Goal: Use online tool/utility: Utilize a website feature to perform a specific function

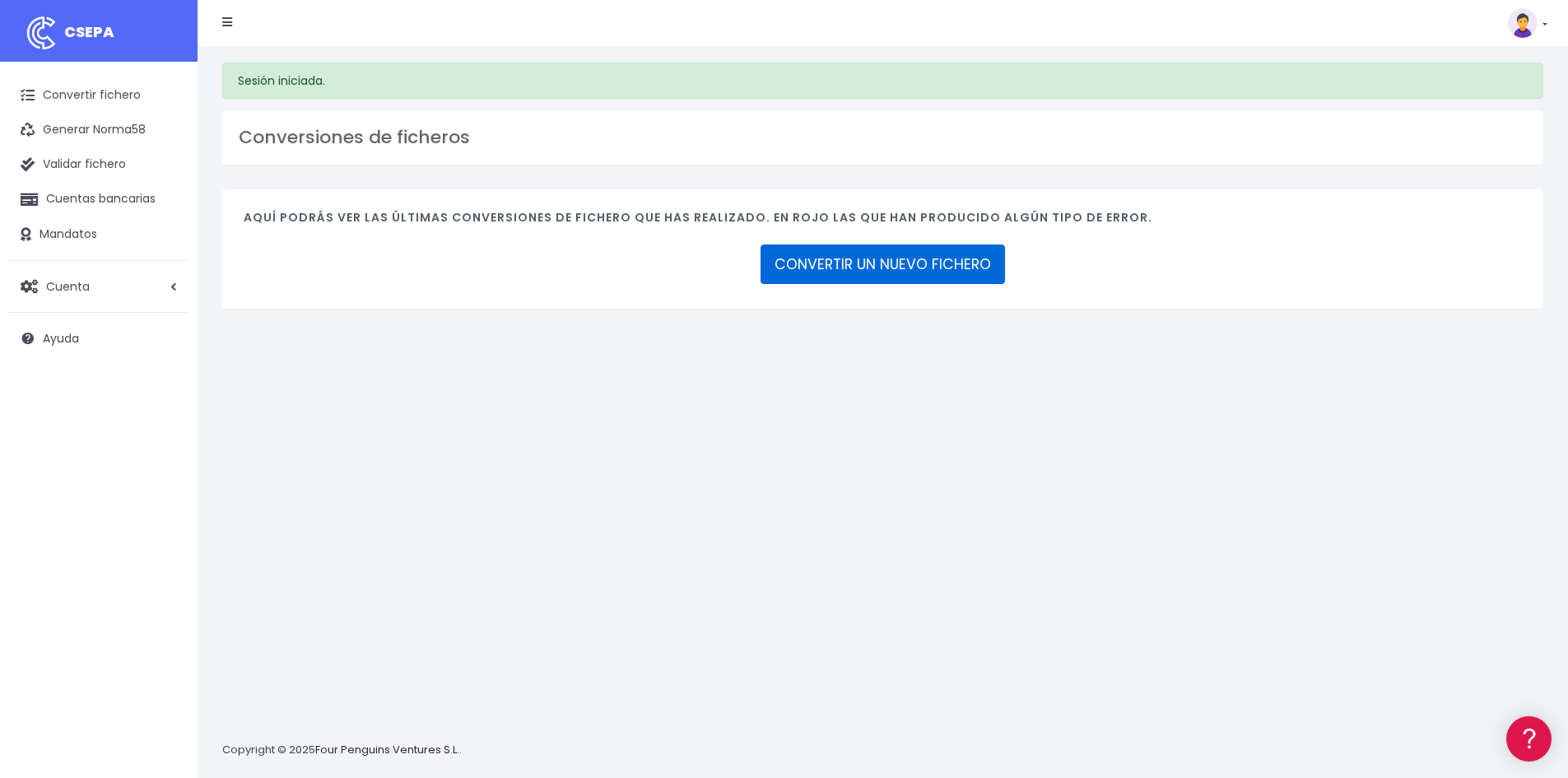
click at [919, 266] on link "CONVERTIR UN NUEVO FICHERO" at bounding box center [883, 265] width 245 height 40
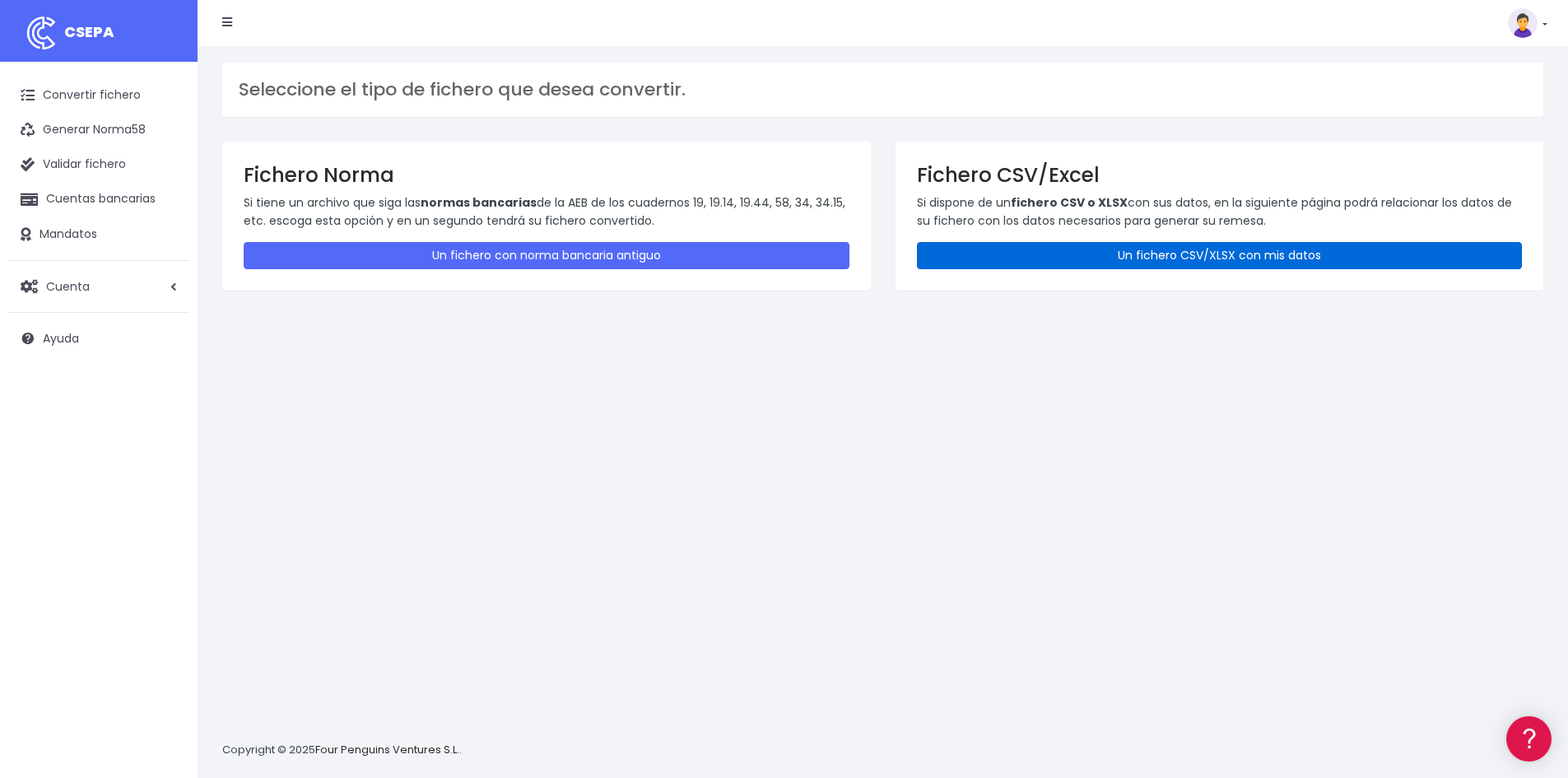
click at [1256, 254] on link "Un fichero CSV/XLSX con mis datos" at bounding box center [1220, 255] width 606 height 27
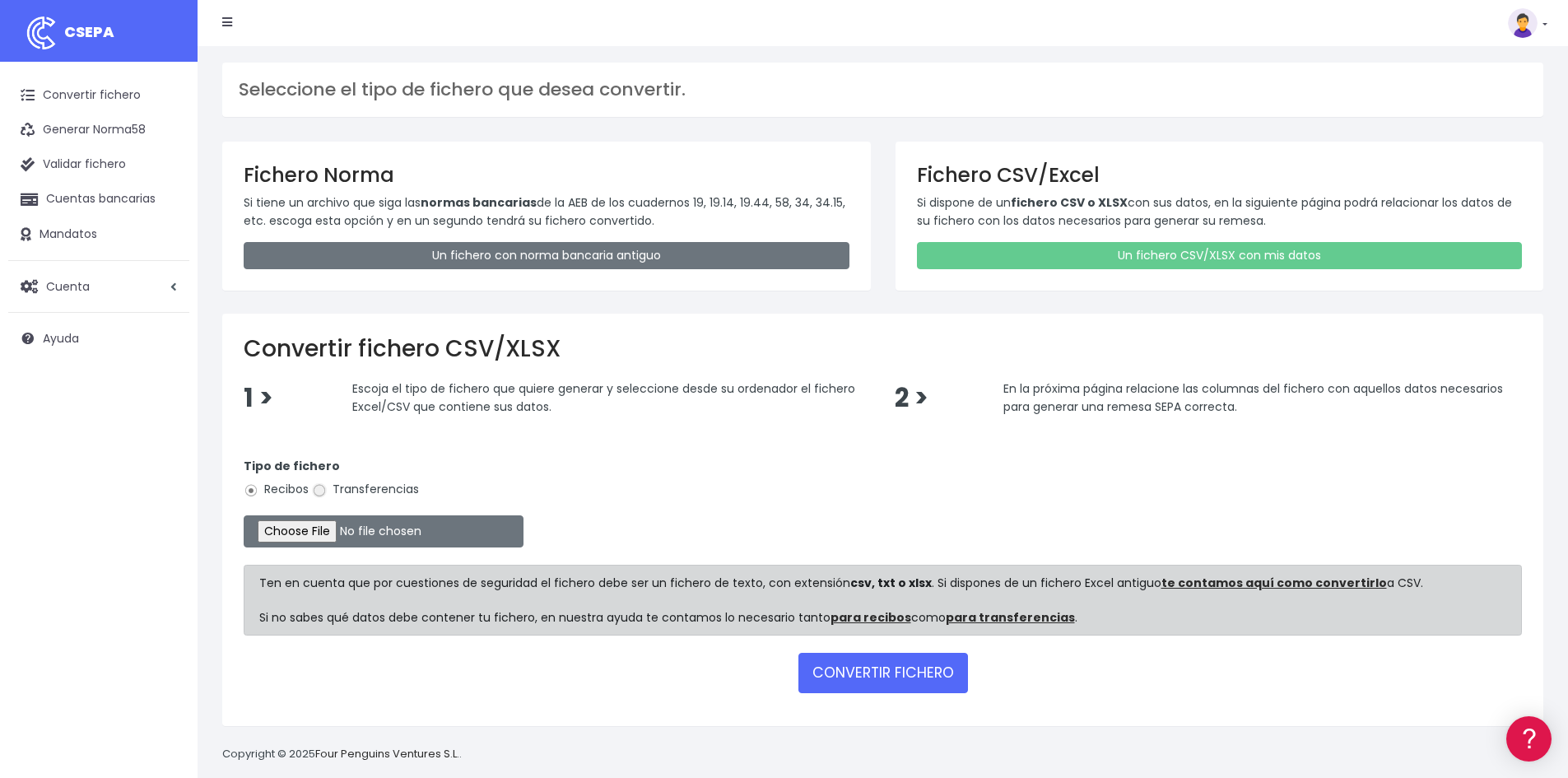
click at [320, 490] on input "Transferencias" at bounding box center [319, 490] width 15 height 15
radio input "true"
click at [307, 532] on input "file" at bounding box center [383, 531] width 280 height 32
type input "C:\fakepath\20250831 nominas.xlsx"
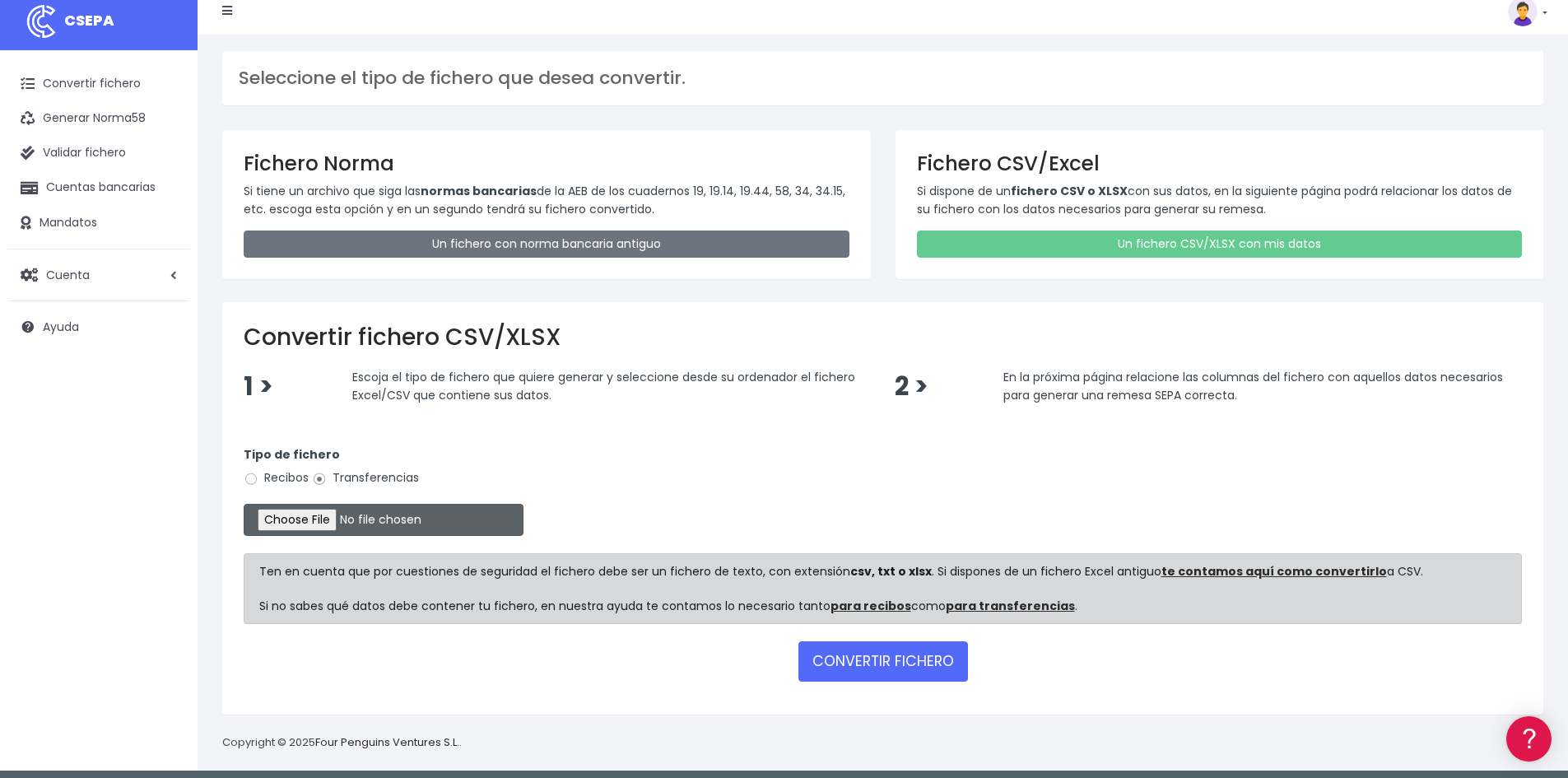
scroll to position [20, 0]
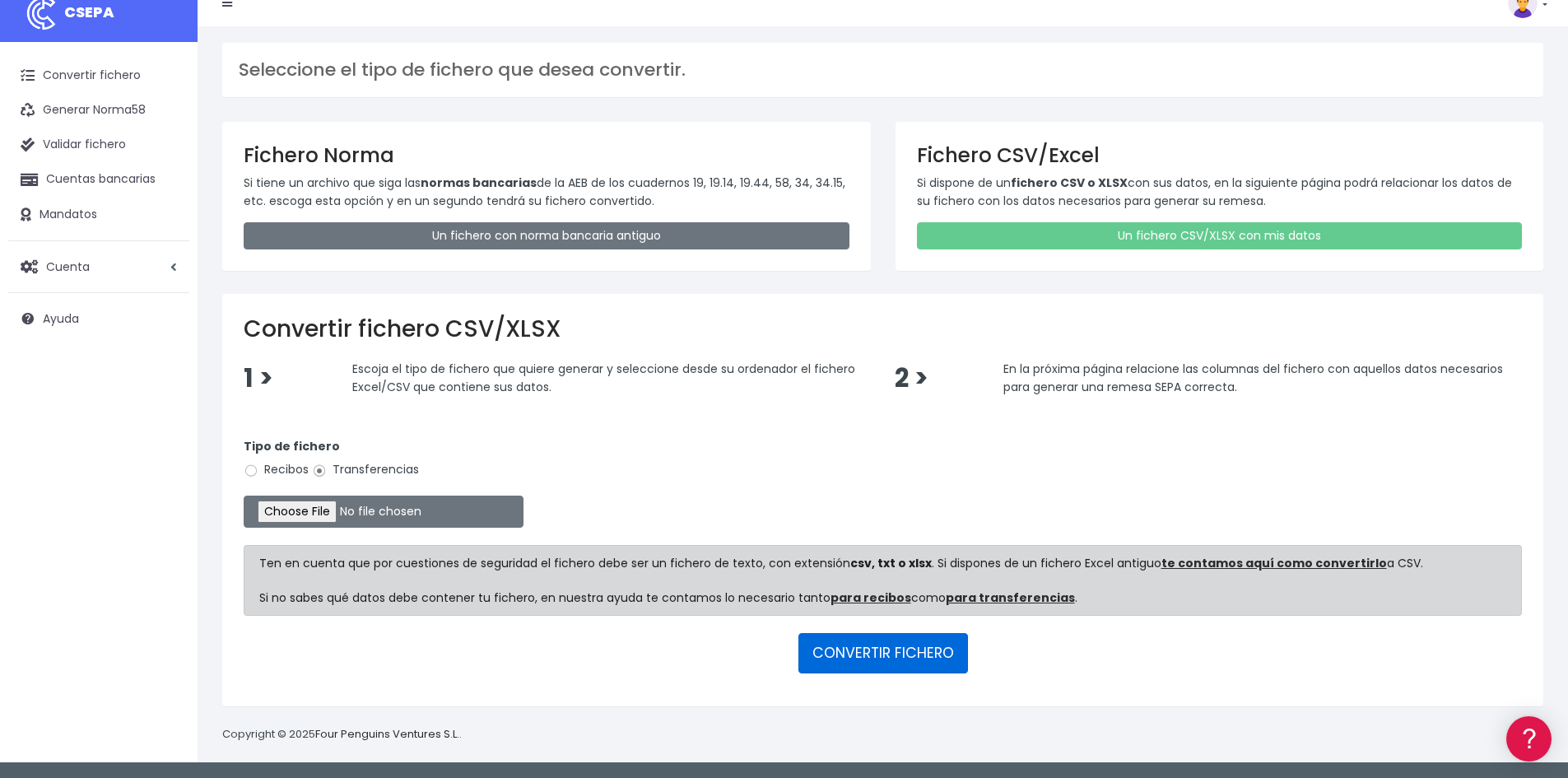
click at [871, 649] on button "CONVERTIR FICHERO" at bounding box center [883, 653] width 169 height 40
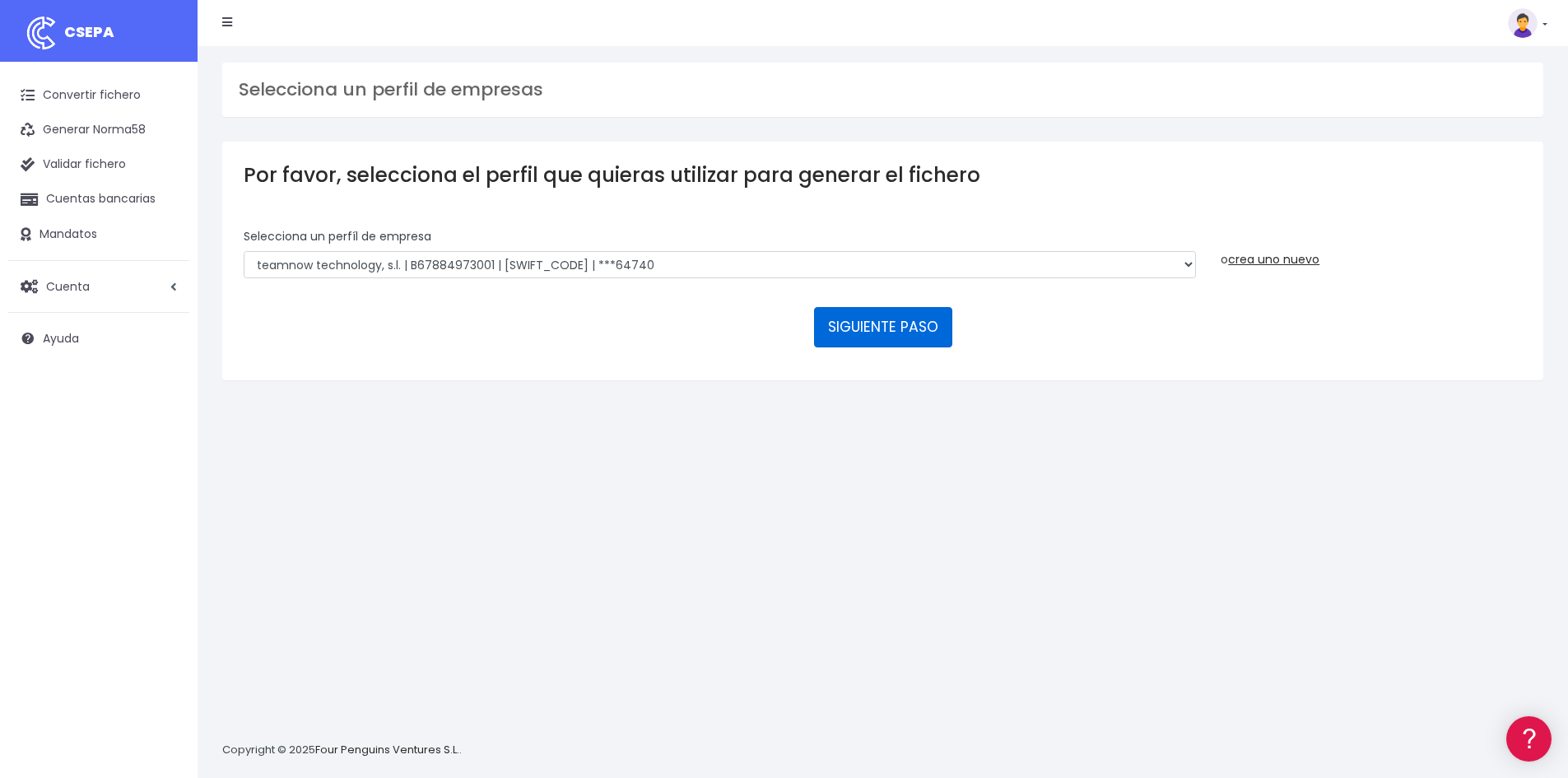
click at [877, 324] on button "SIGUIENTE PASO" at bounding box center [882, 327] width 138 height 40
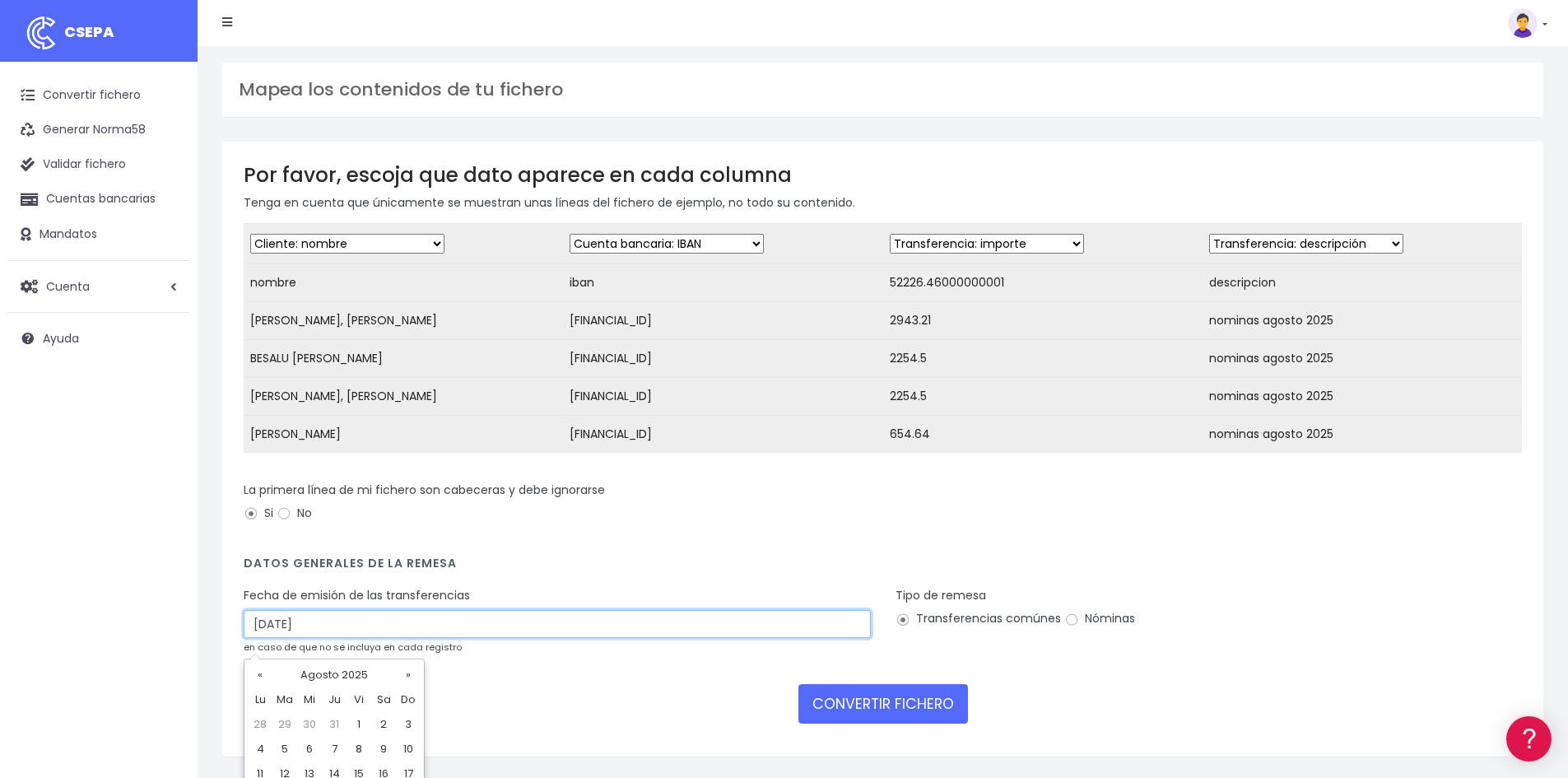
click at [260, 638] on input "[DATE]" at bounding box center [557, 624] width 628 height 28
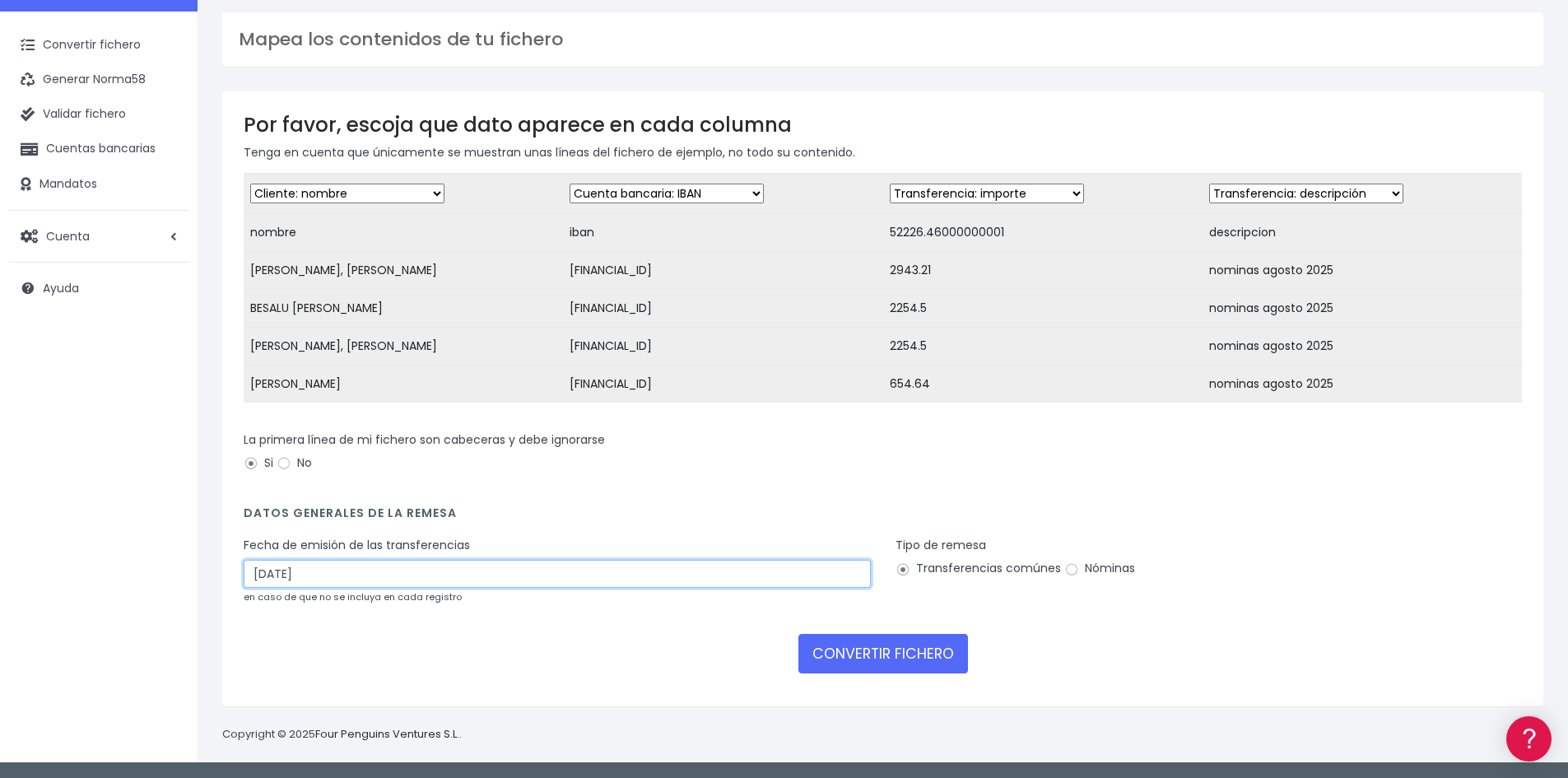
scroll to position [63, 0]
click at [389, 571] on input "28/08/2025" at bounding box center [557, 574] width 628 height 28
click at [278, 569] on input "28/08/2025" at bounding box center [557, 574] width 628 height 28
click at [249, 572] on input "28/08/2025" at bounding box center [557, 574] width 628 height 28
click at [256, 572] on input "28/08/2025" at bounding box center [557, 574] width 628 height 28
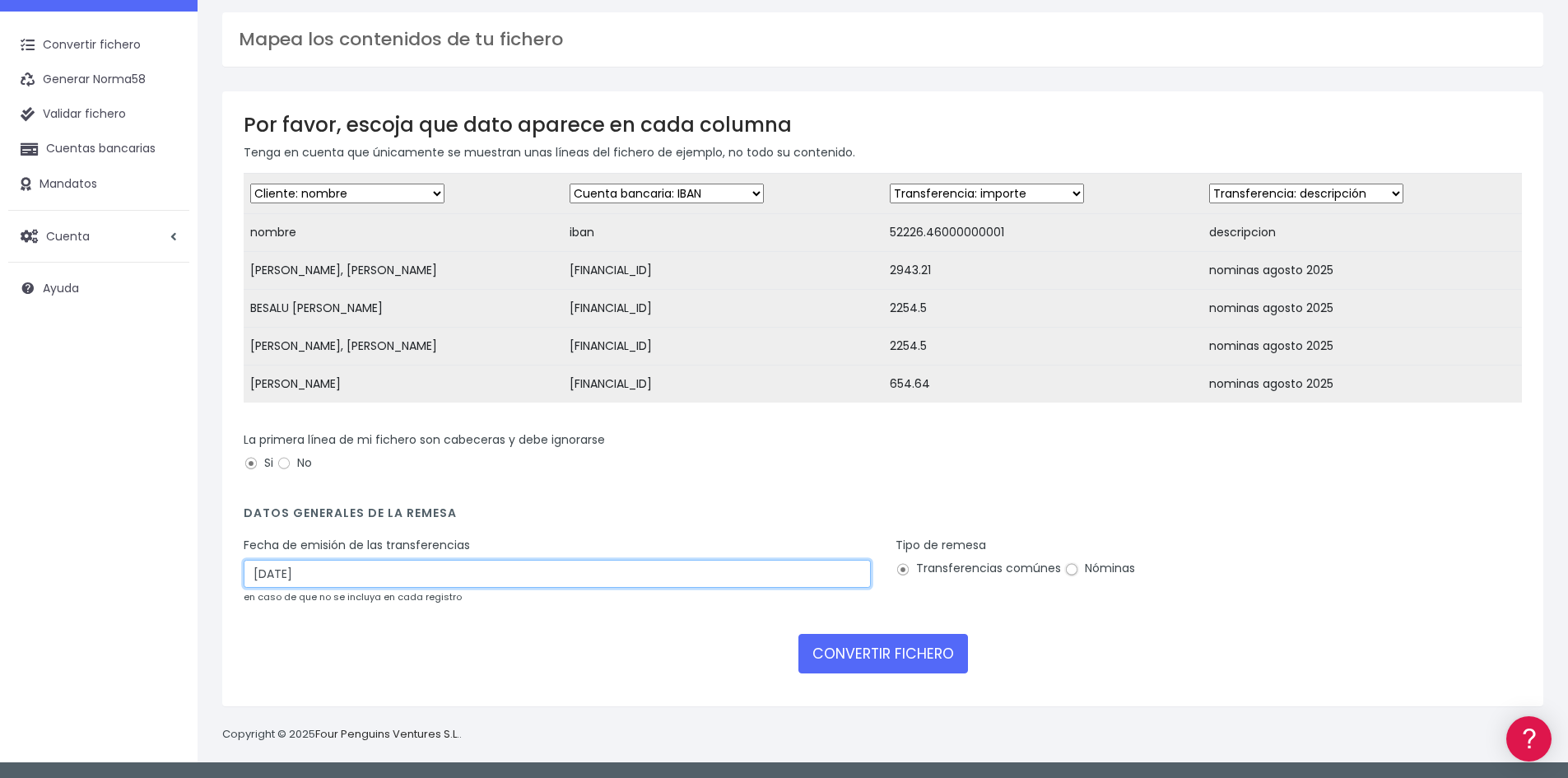
type input "26/08/2025"
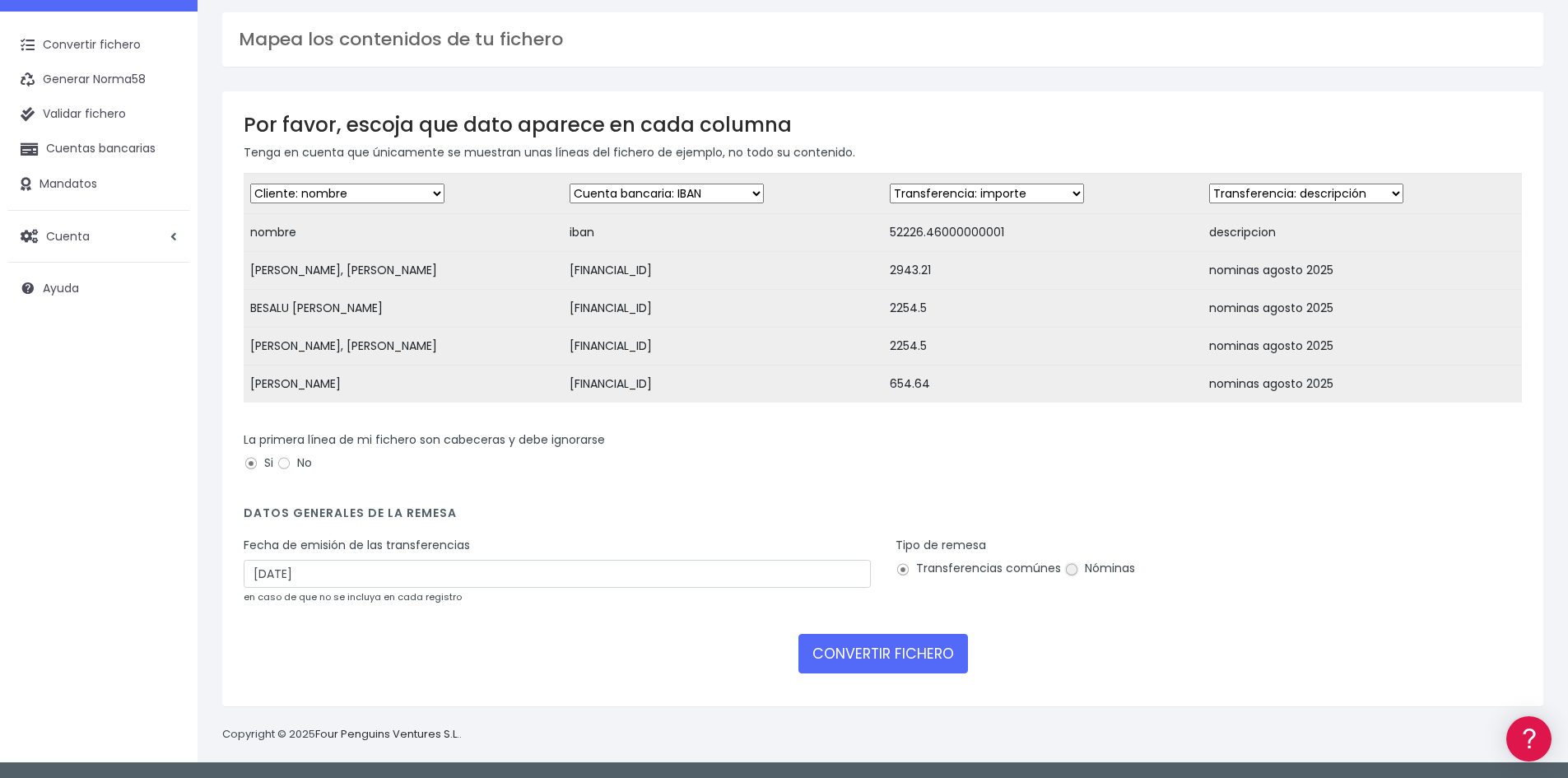
click at [1074, 570] on input "Nóminas" at bounding box center [1072, 569] width 15 height 15
radio input "true"
click at [873, 647] on button "CONVERTIR FICHERO" at bounding box center [883, 654] width 169 height 40
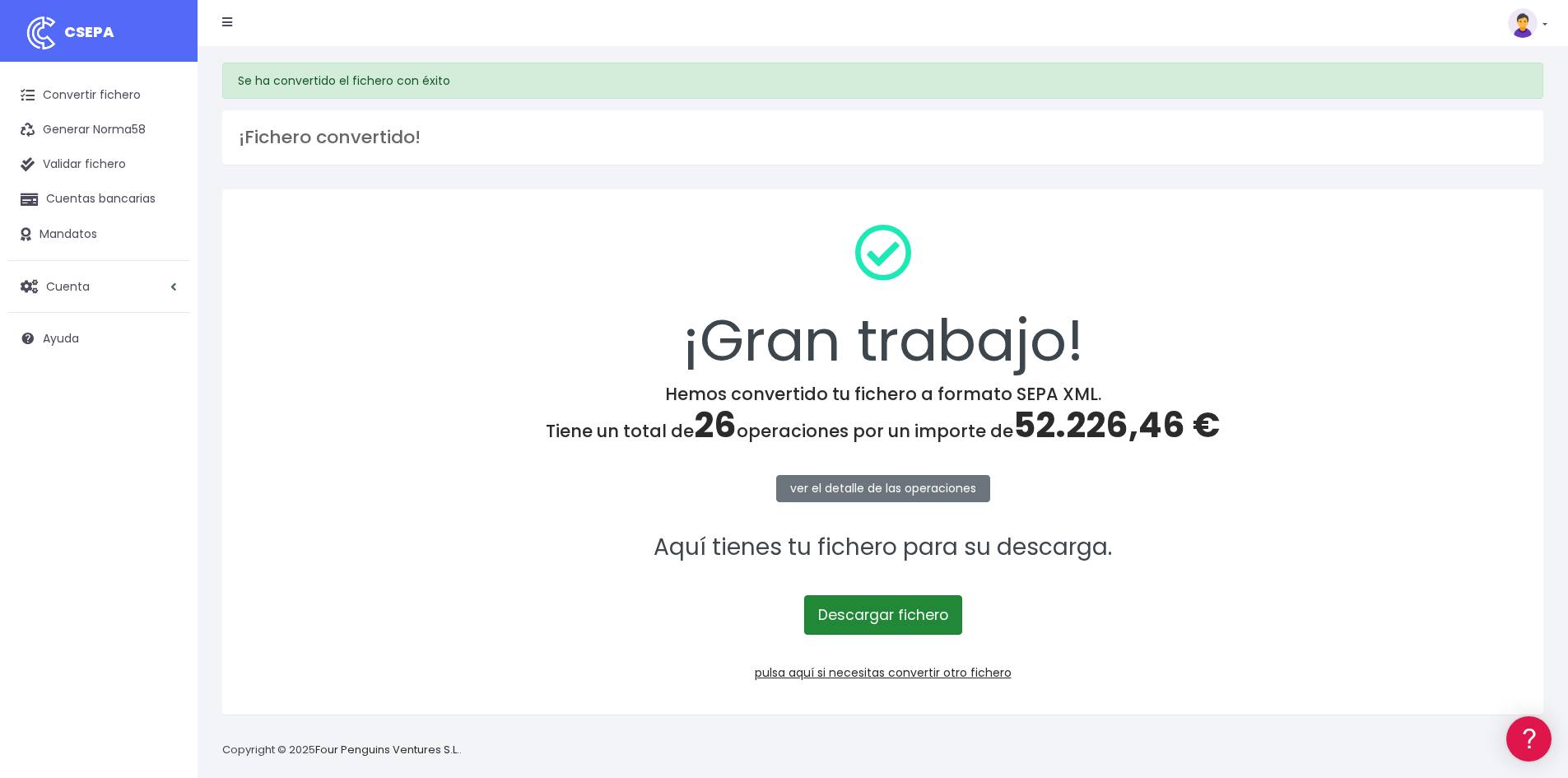
click at [885, 613] on link "Descargar fichero" at bounding box center [882, 615] width 158 height 40
